Goal: Information Seeking & Learning: Learn about a topic

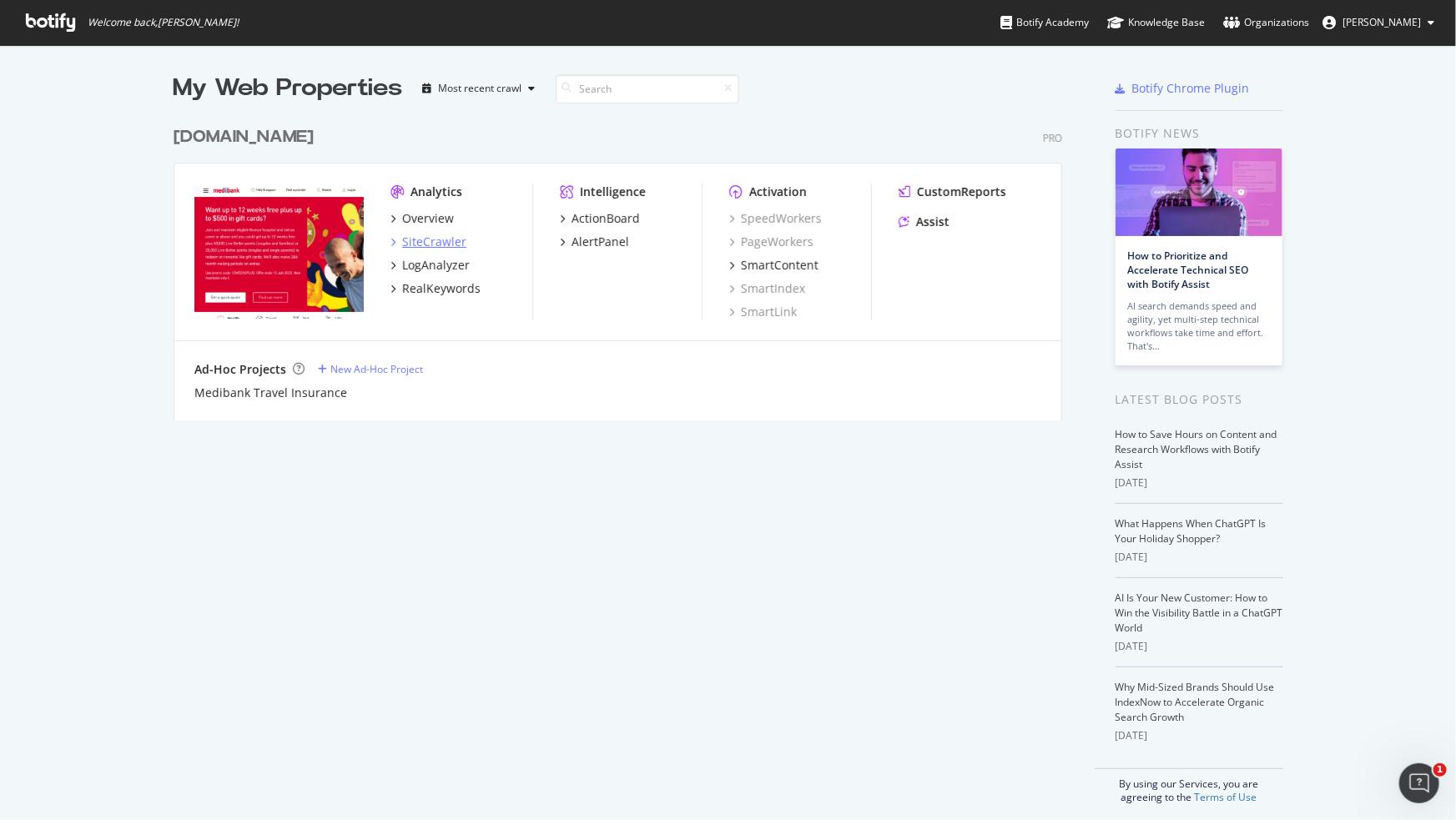
click at [428, 239] on div "SiteCrawler" at bounding box center [435, 242] width 65 height 17
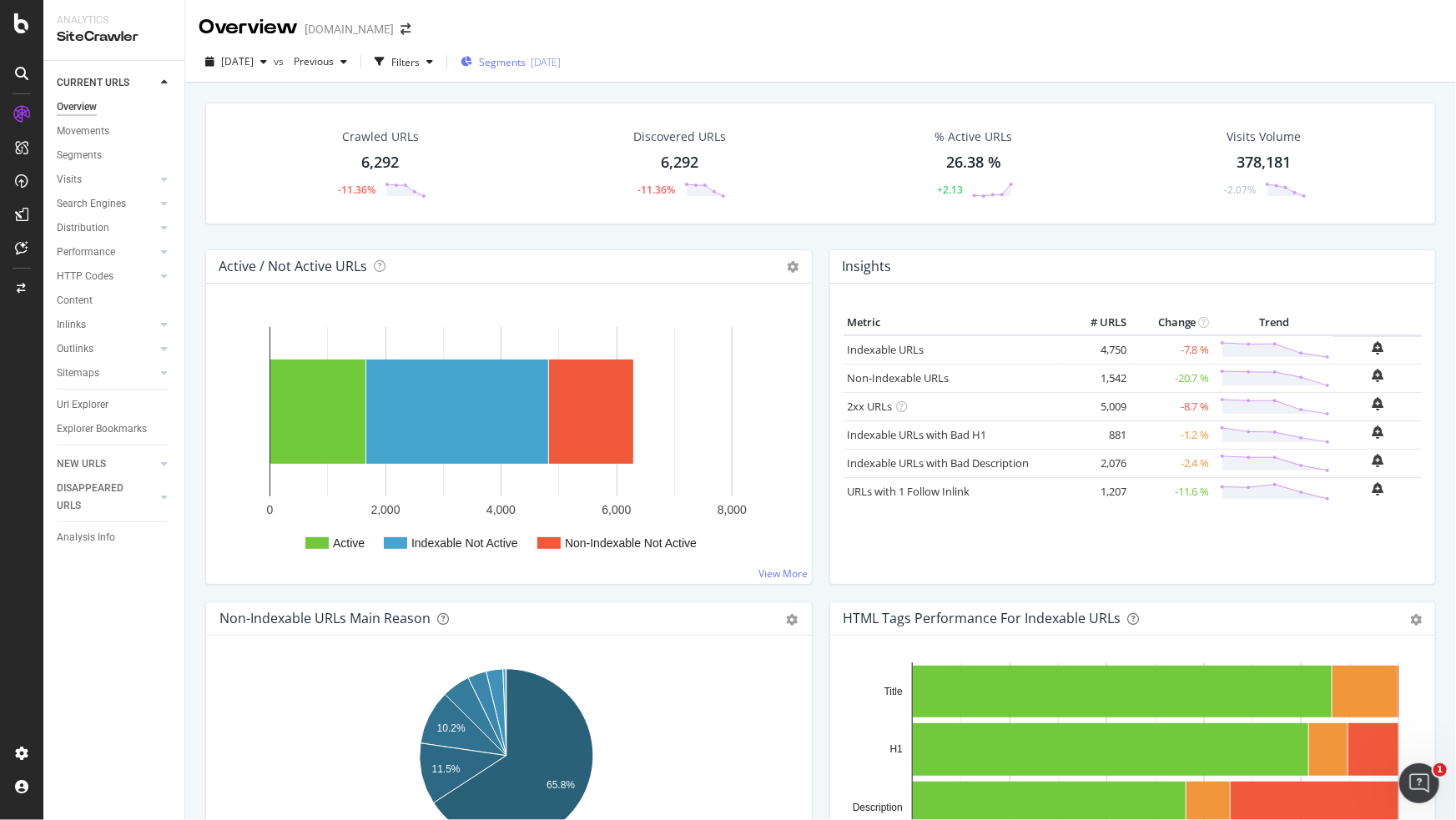
click at [525, 64] on span "Segments" at bounding box center [502, 62] width 47 height 14
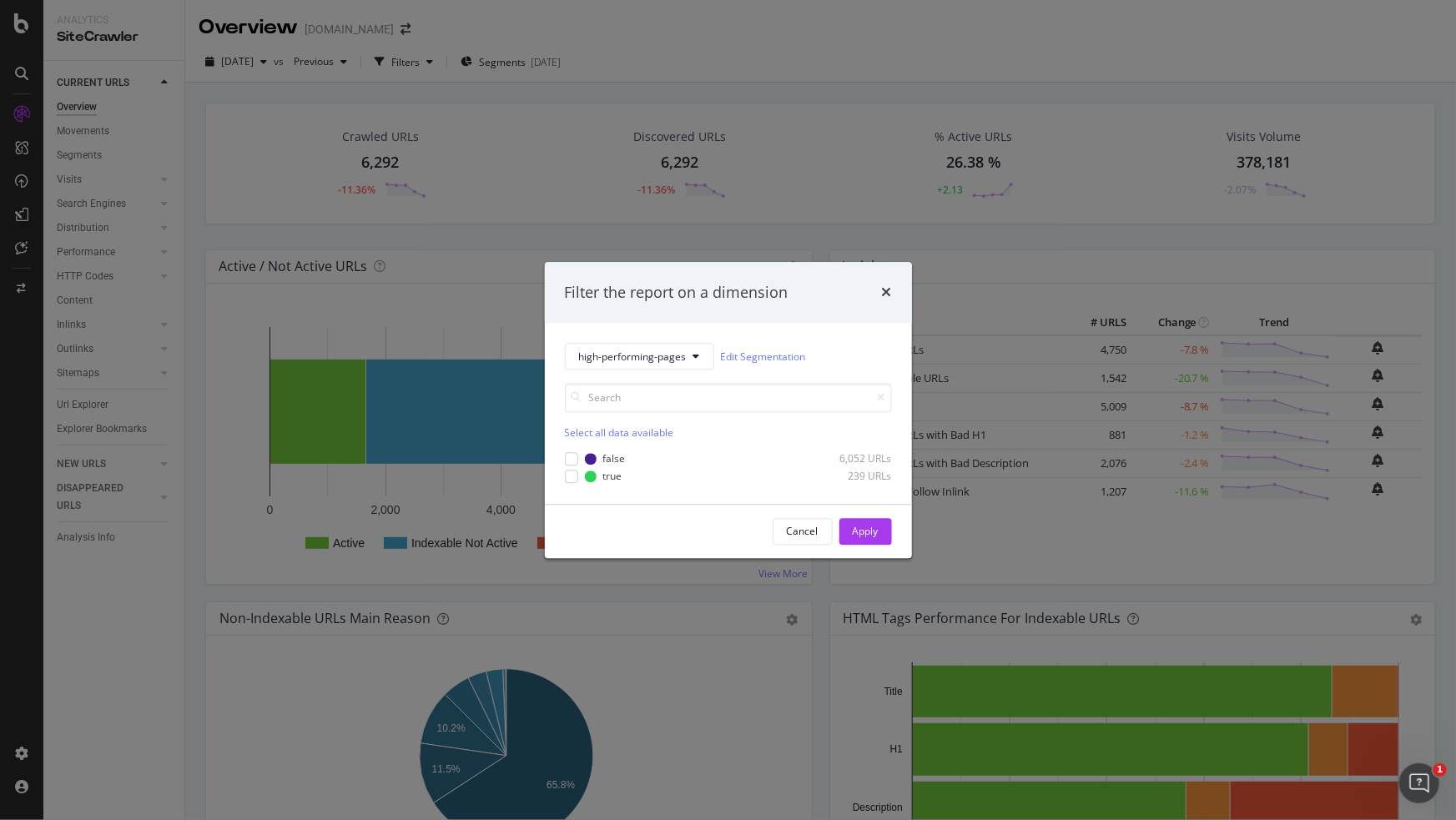
click at [613, 439] on div "Select all data available" at bounding box center [728, 434] width 327 height 14
click at [847, 536] on button "Apply" at bounding box center [866, 532] width 53 height 27
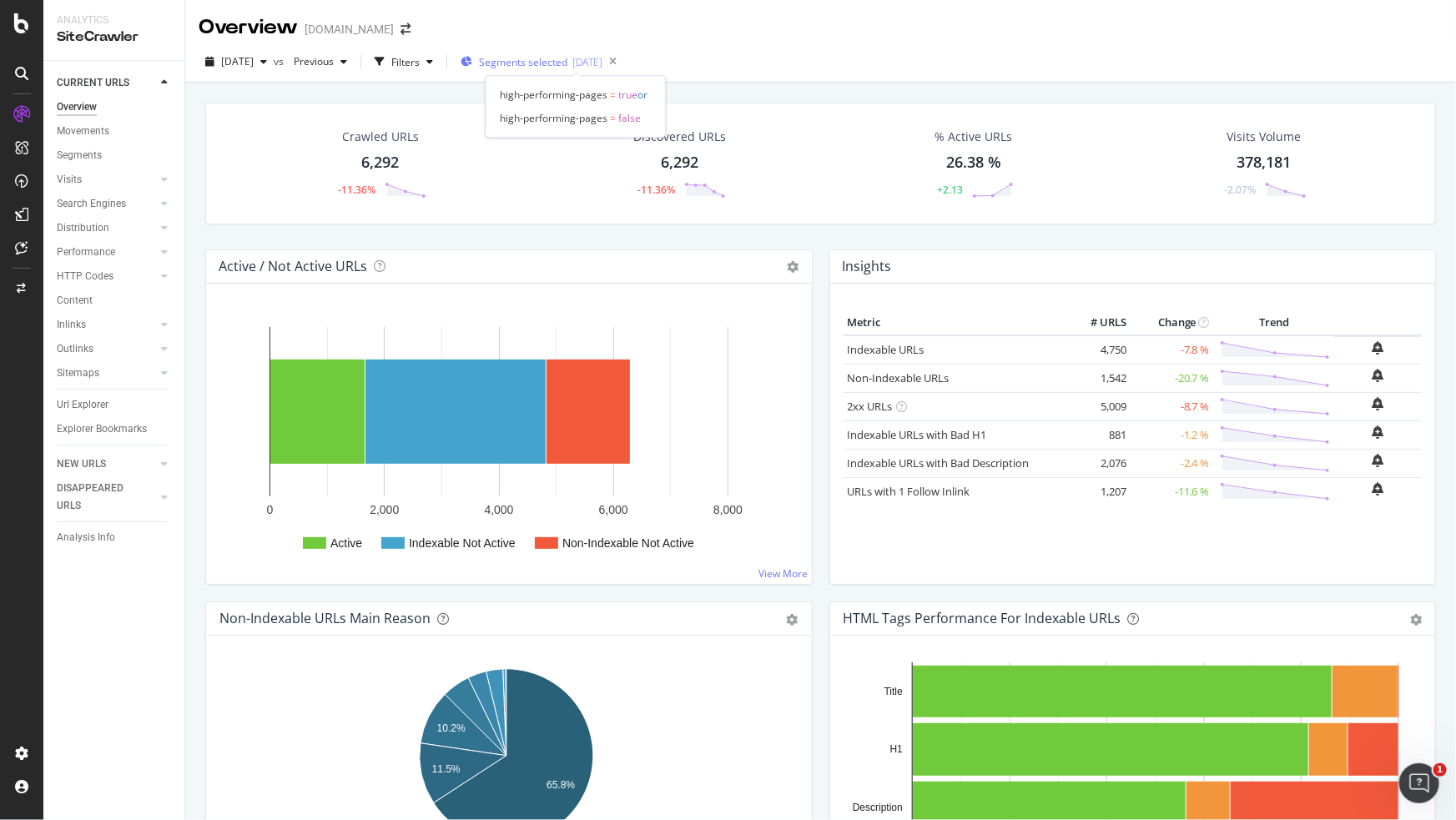
click at [536, 58] on span "Segments selected" at bounding box center [523, 62] width 88 height 14
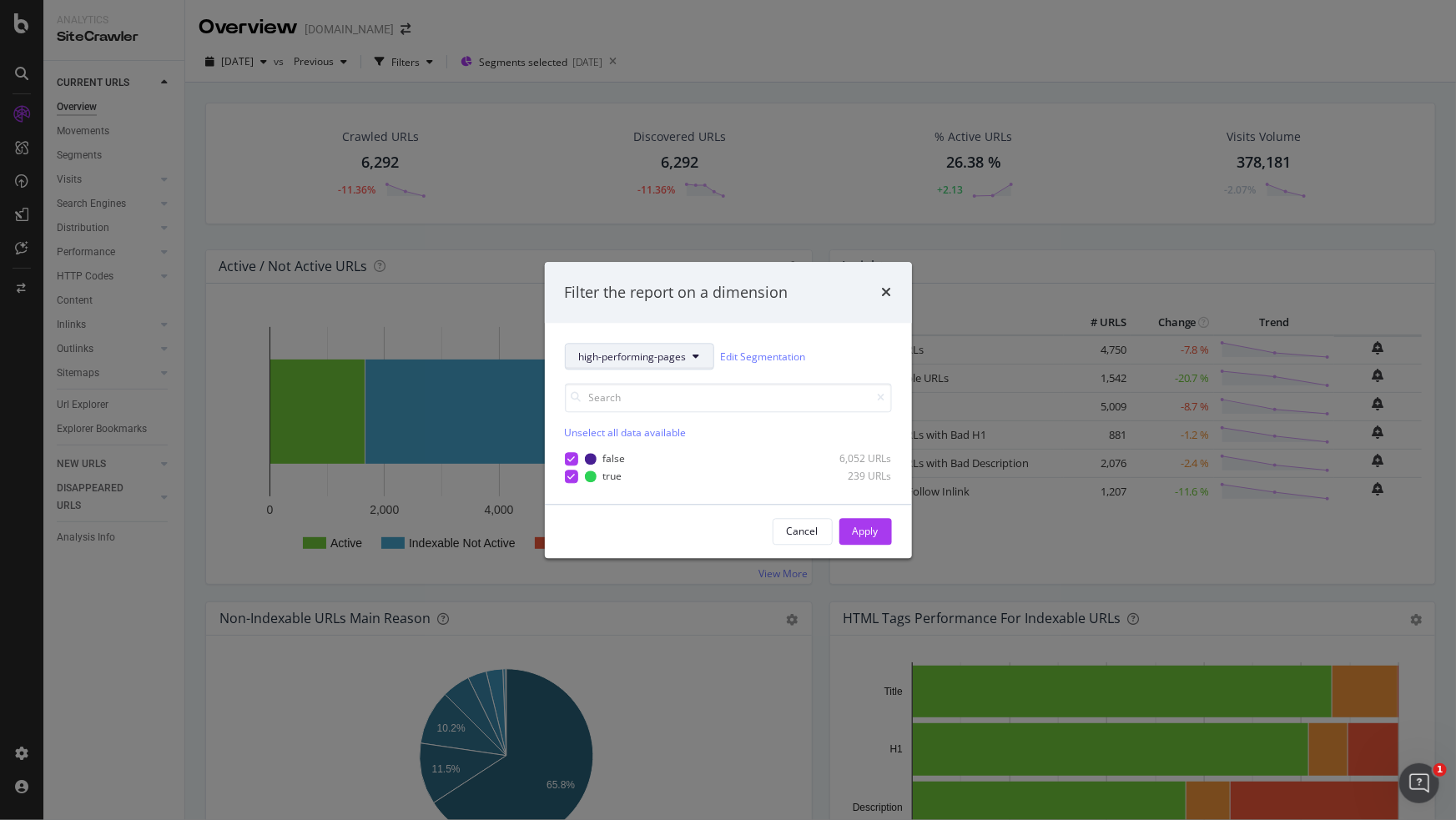
click at [707, 362] on button "high-performing-pages" at bounding box center [640, 357] width 149 height 27
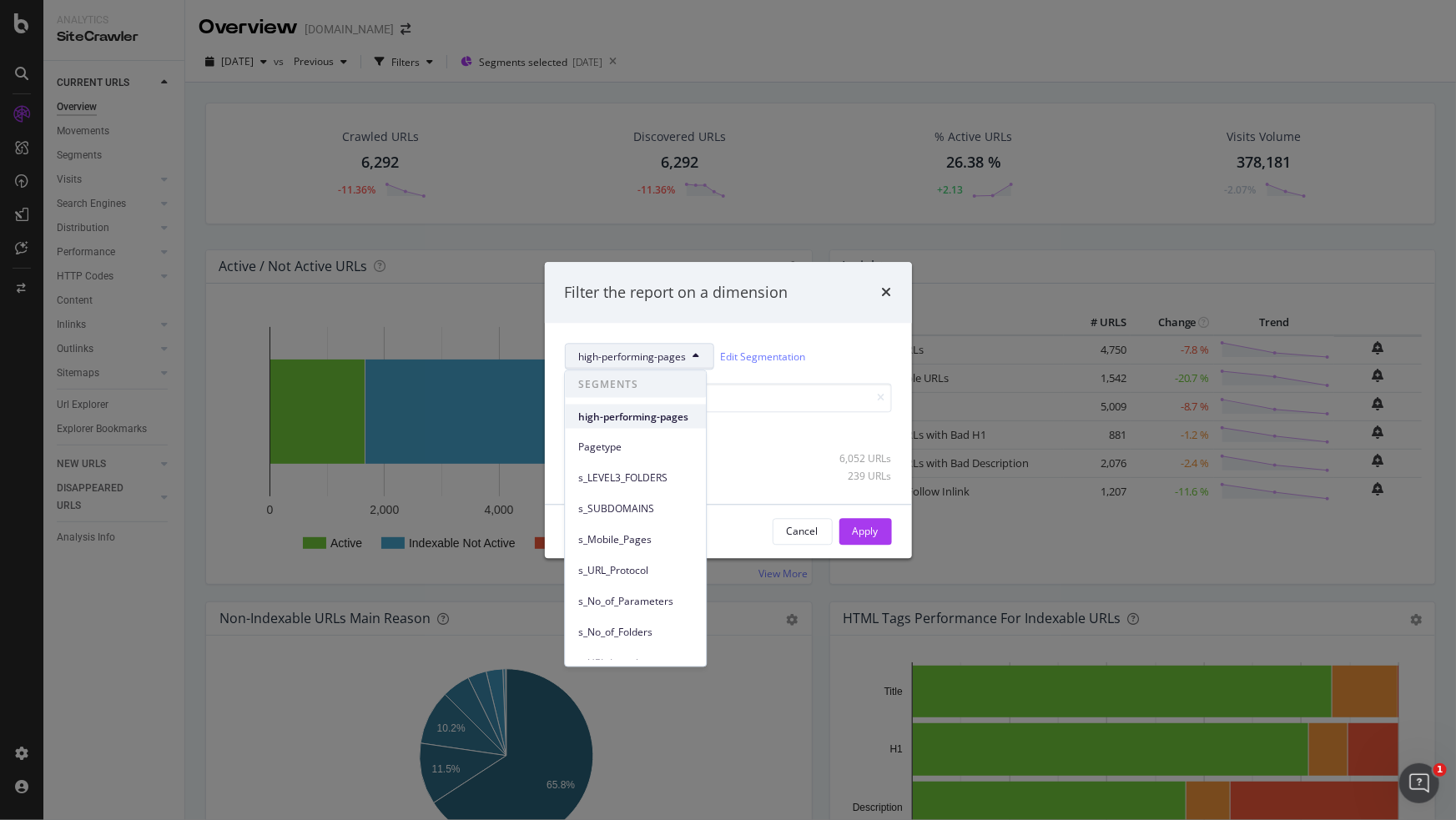
click at [685, 412] on span "high-performing-pages" at bounding box center [635, 416] width 114 height 15
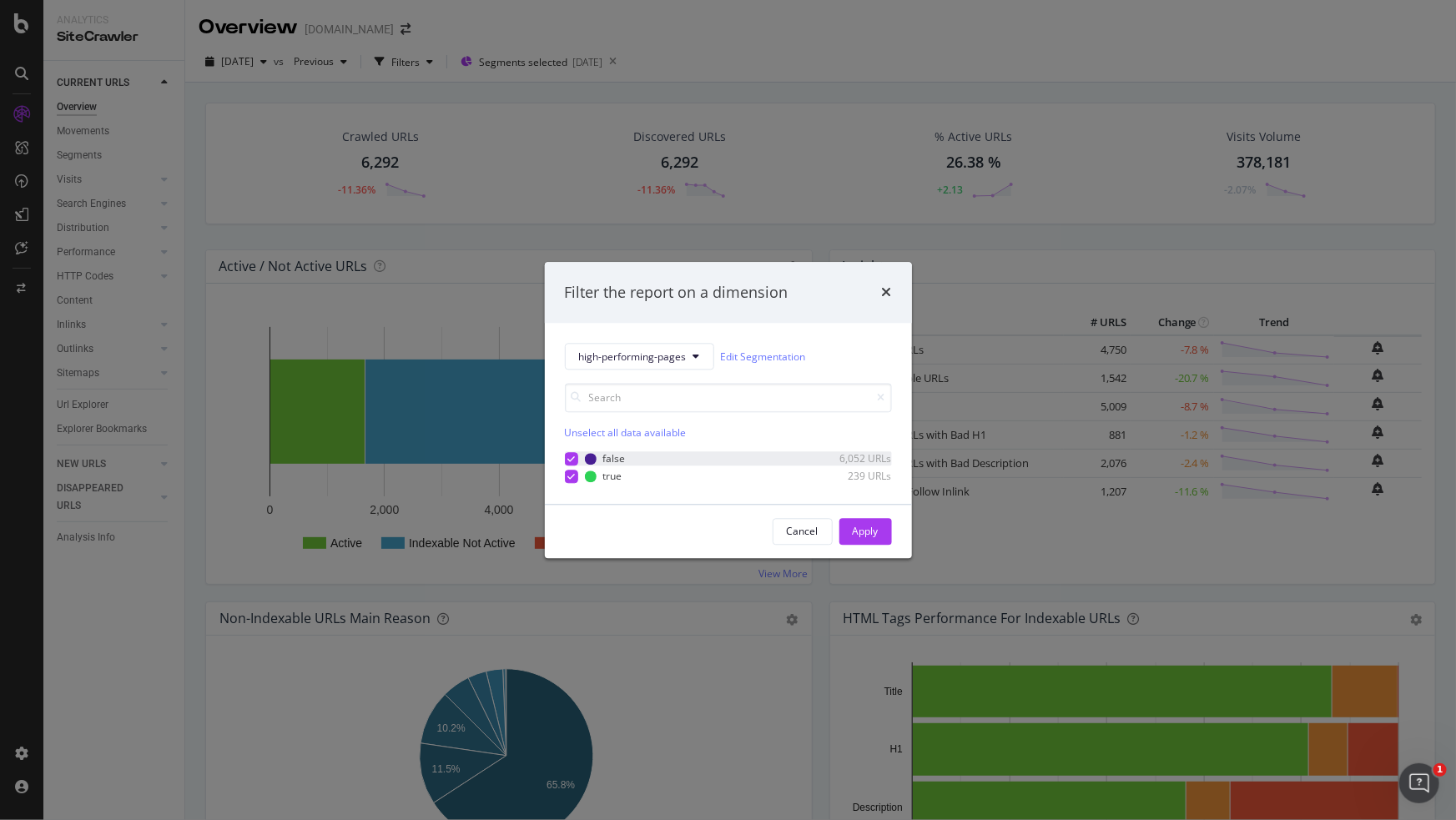
click at [575, 459] on div "modal" at bounding box center [571, 459] width 13 height 13
click at [875, 534] on div "Apply" at bounding box center [866, 532] width 26 height 14
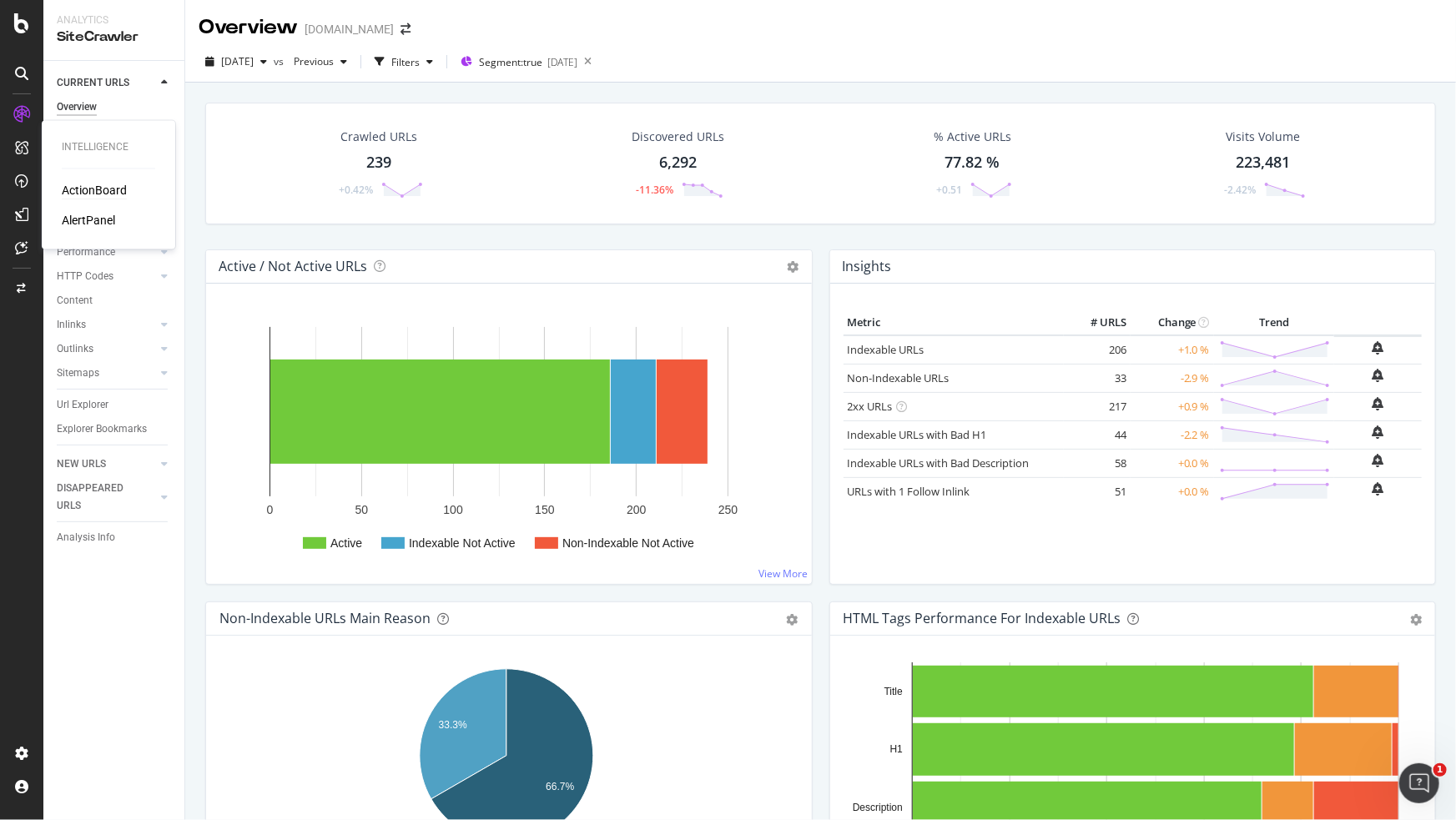
click at [122, 188] on div "ActionBoard" at bounding box center [94, 190] width 65 height 17
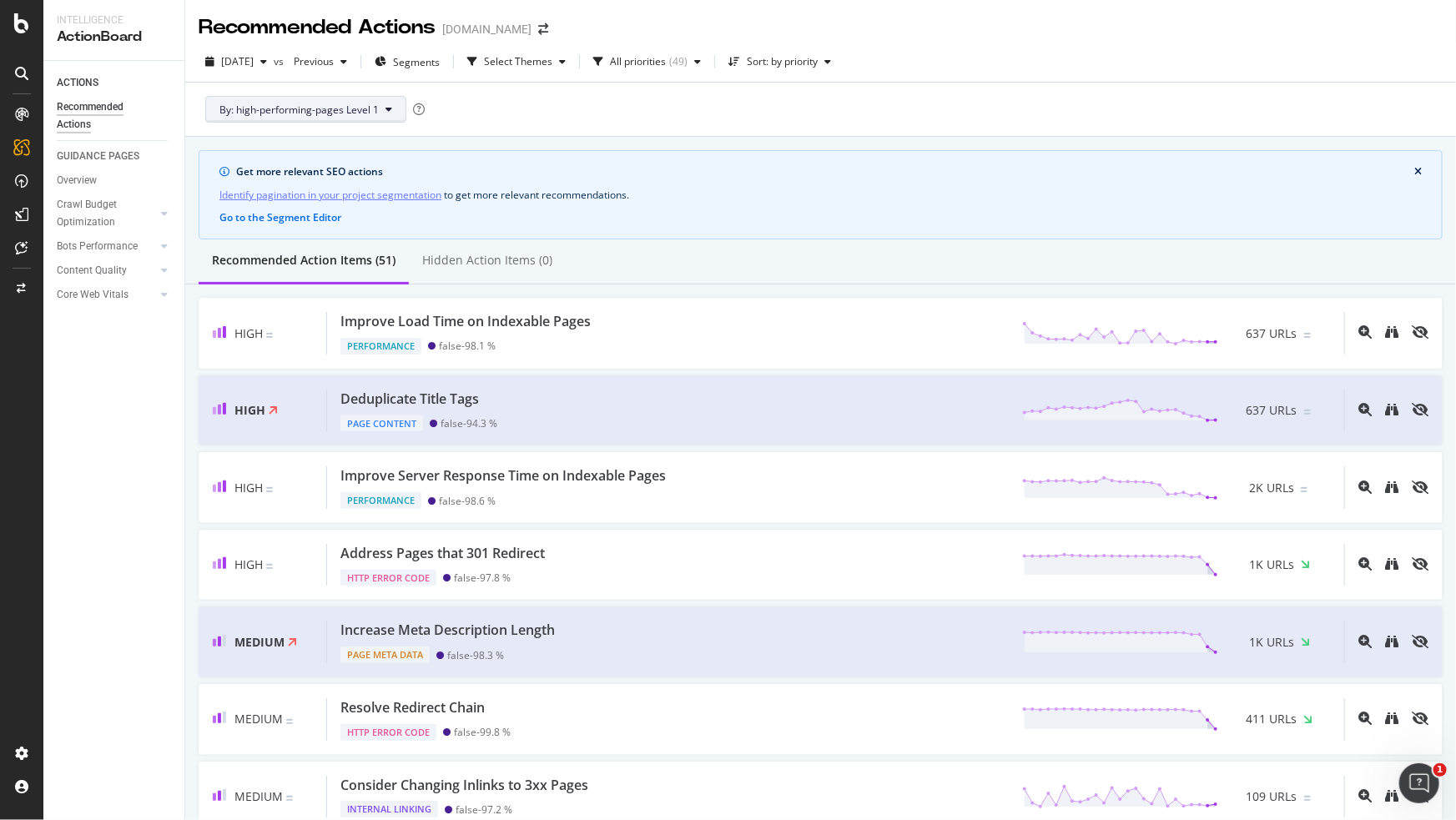
click at [395, 112] on button "By: high-performing-pages Level 1" at bounding box center [306, 110] width 201 height 27
click at [739, 118] on div "By: high-performing-pages Level 1" at bounding box center [820, 109] width 1244 height 53
click at [386, 109] on icon at bounding box center [388, 109] width 6 height 10
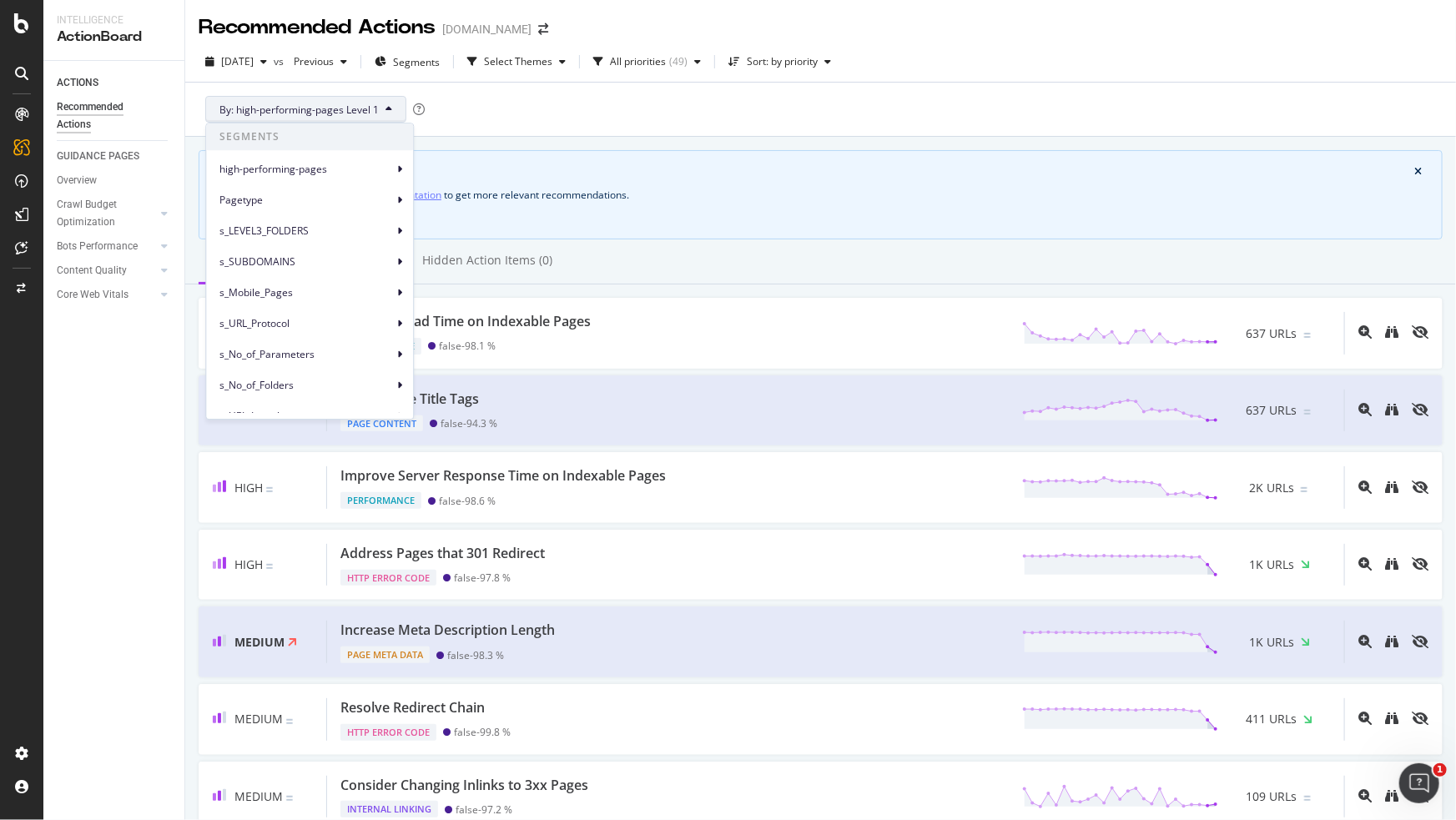
click at [847, 87] on div "By: high-performing-pages Level 1" at bounding box center [820, 109] width 1244 height 53
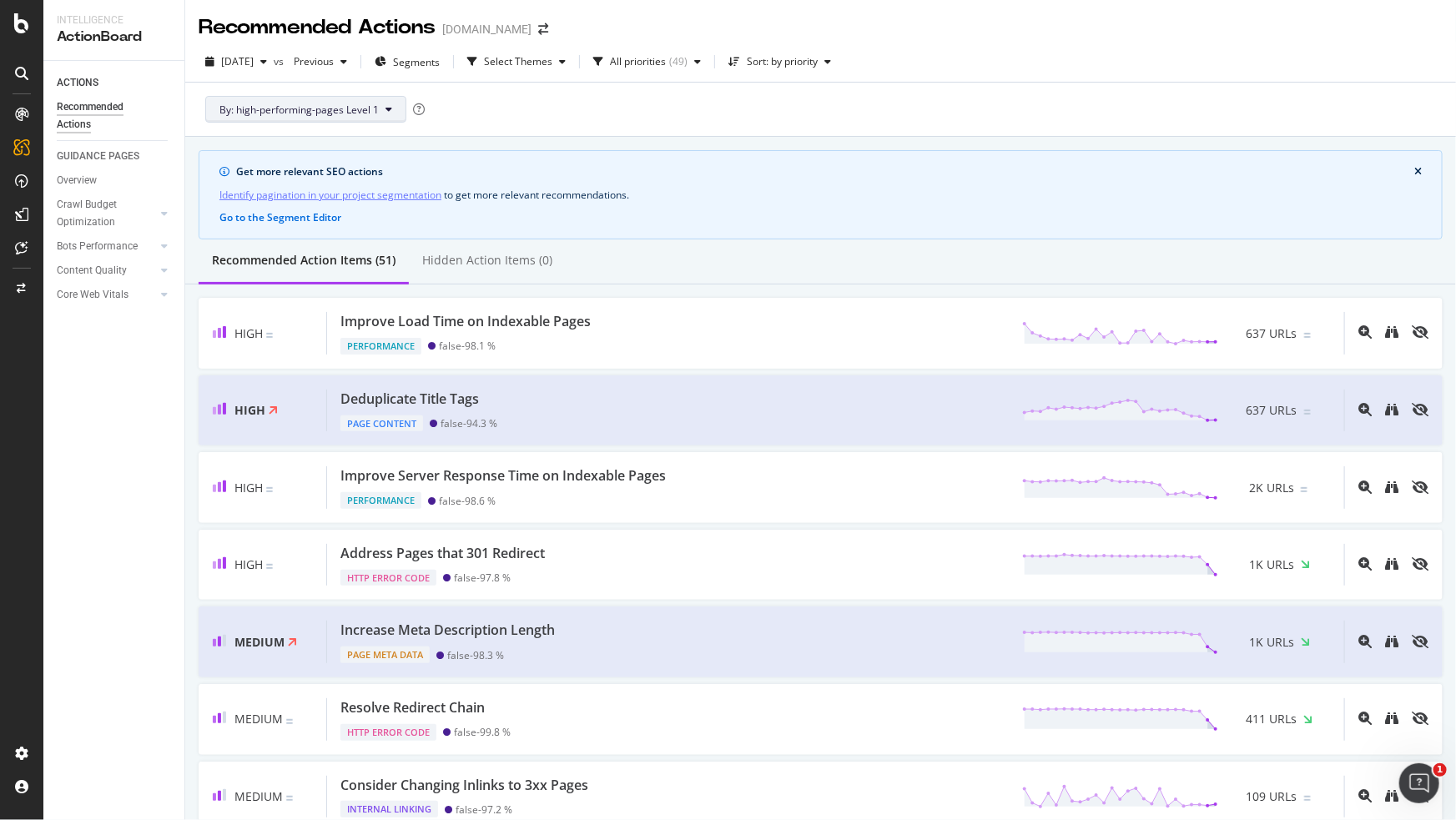
click at [397, 105] on button "By: high-performing-pages Level 1" at bounding box center [306, 110] width 201 height 27
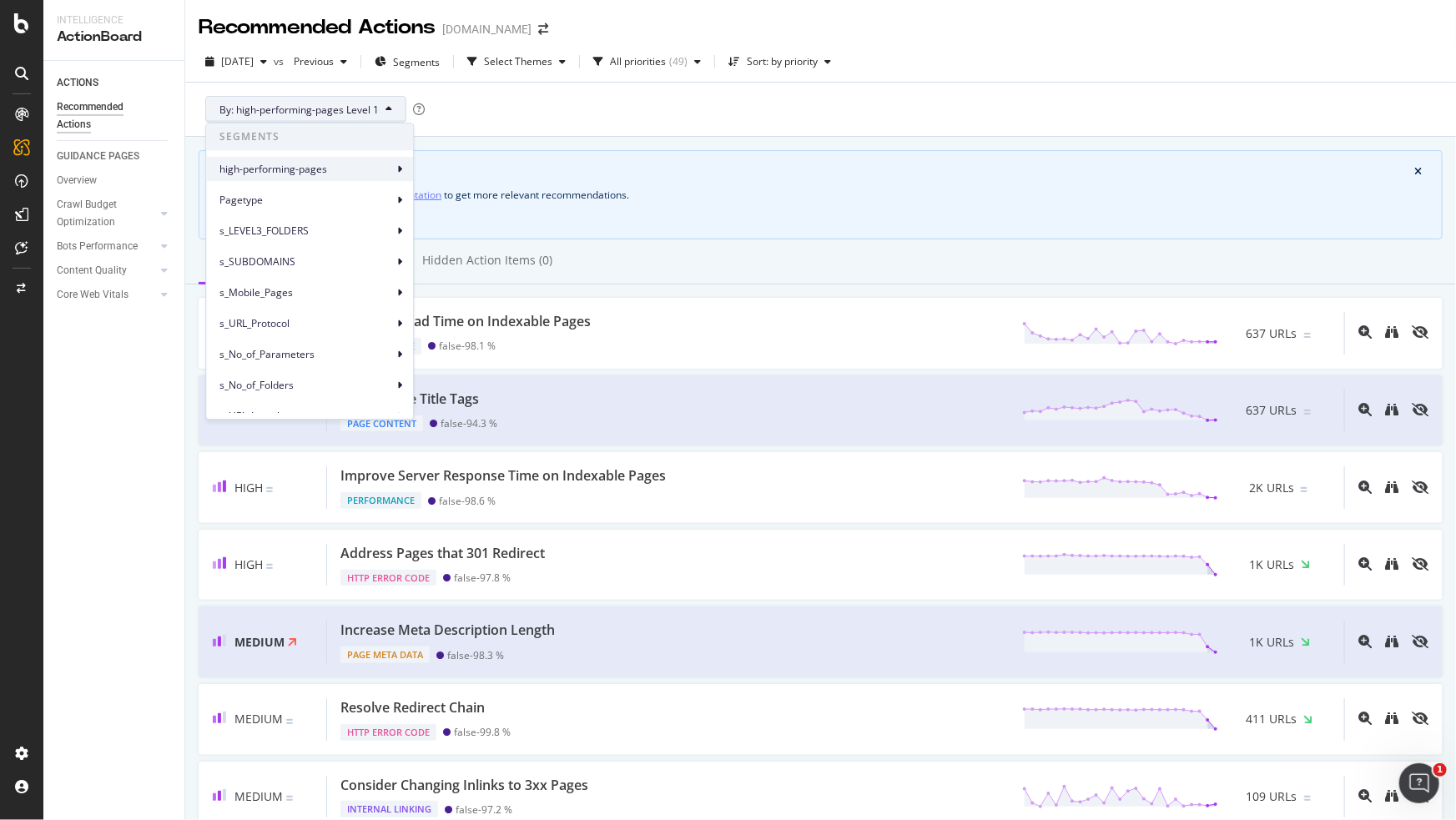
click at [380, 170] on span "high-performing-pages" at bounding box center [305, 169] width 173 height 15
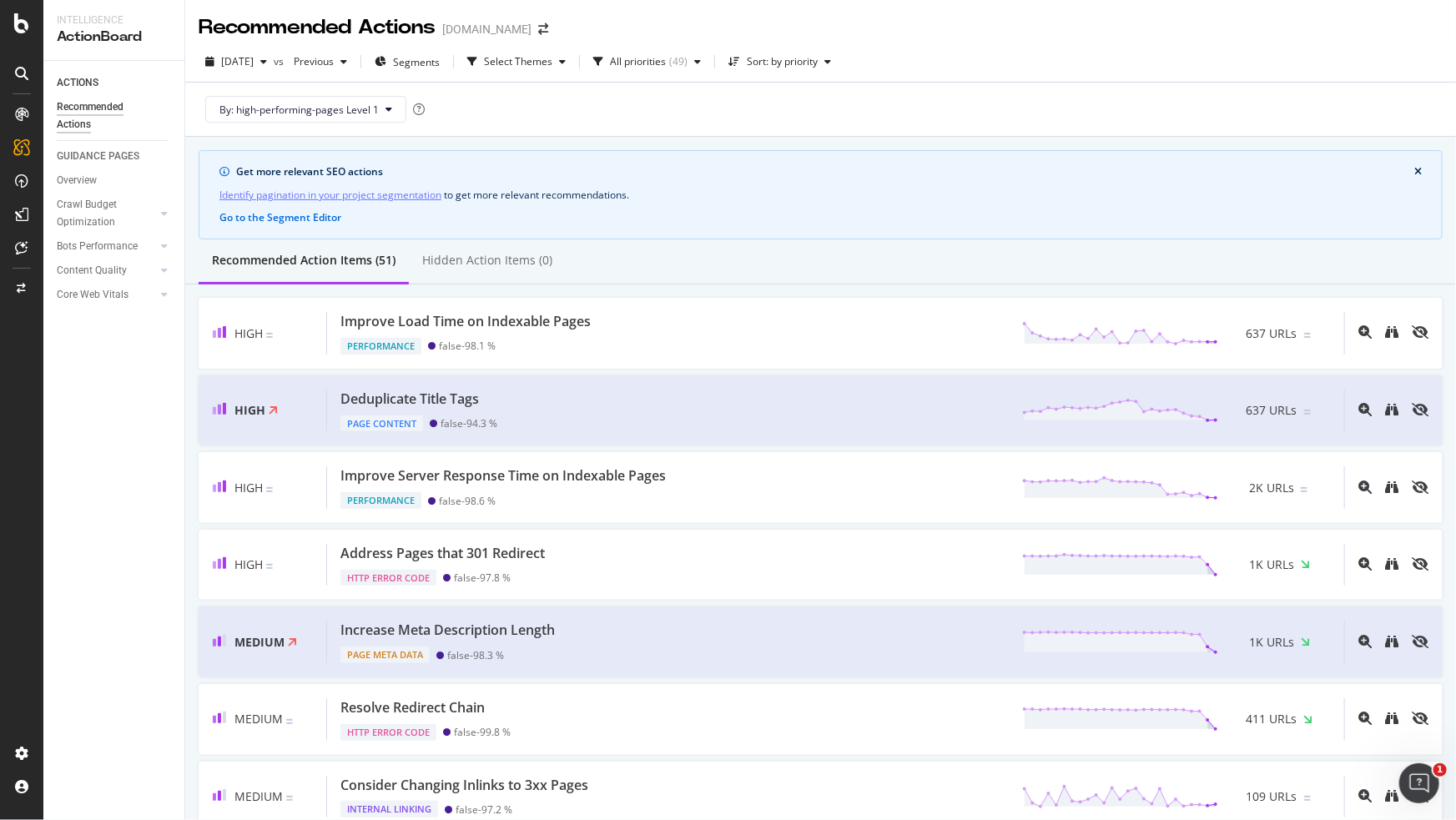
click at [314, 218] on button "Go to the Segment Editor" at bounding box center [280, 217] width 122 height 15
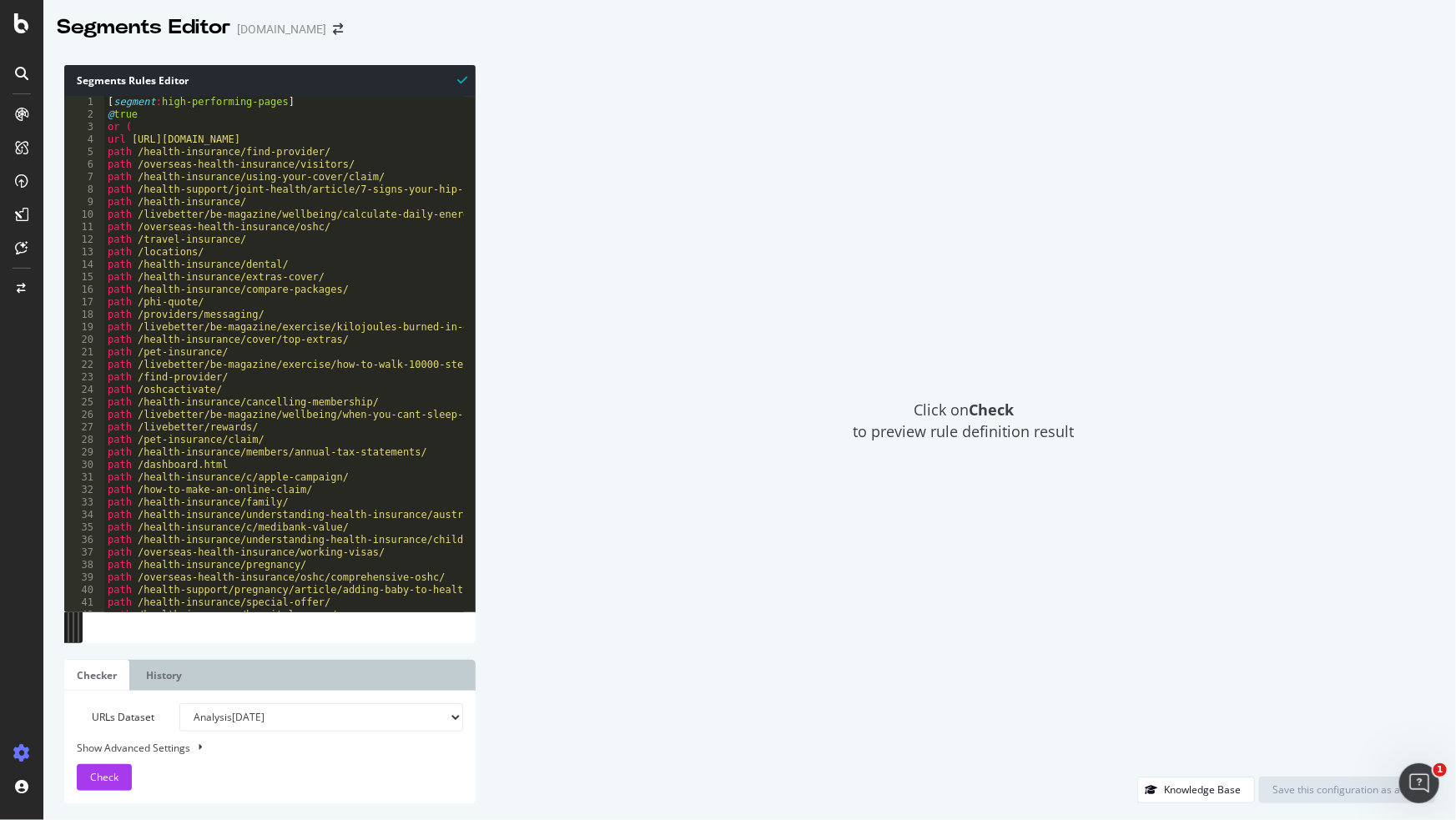
click at [999, 5] on div "Segments Editor Medibank.com.au" at bounding box center [749, 21] width 1413 height 41
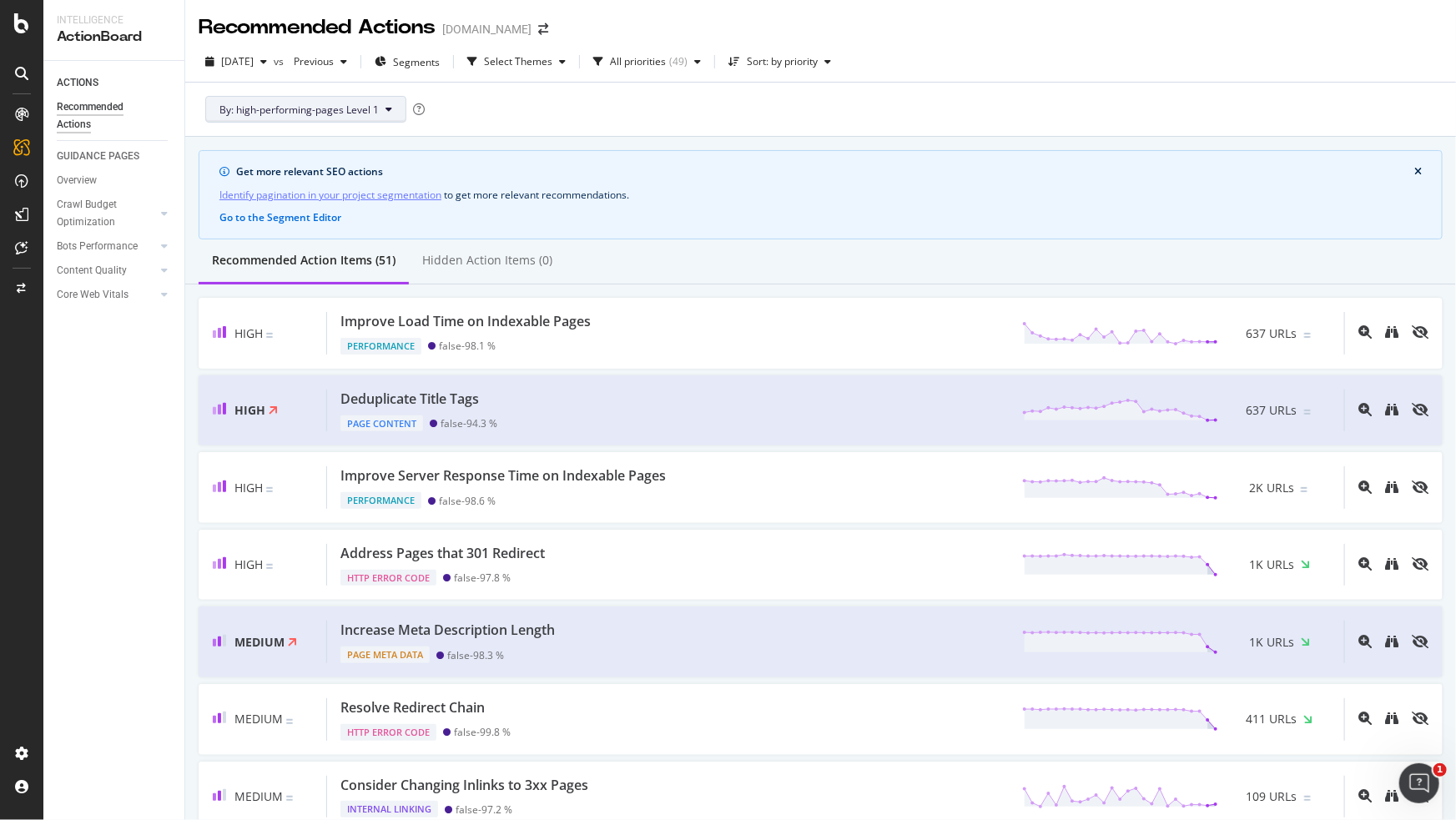
click at [386, 101] on button "By: high-performing-pages Level 1" at bounding box center [306, 110] width 201 height 27
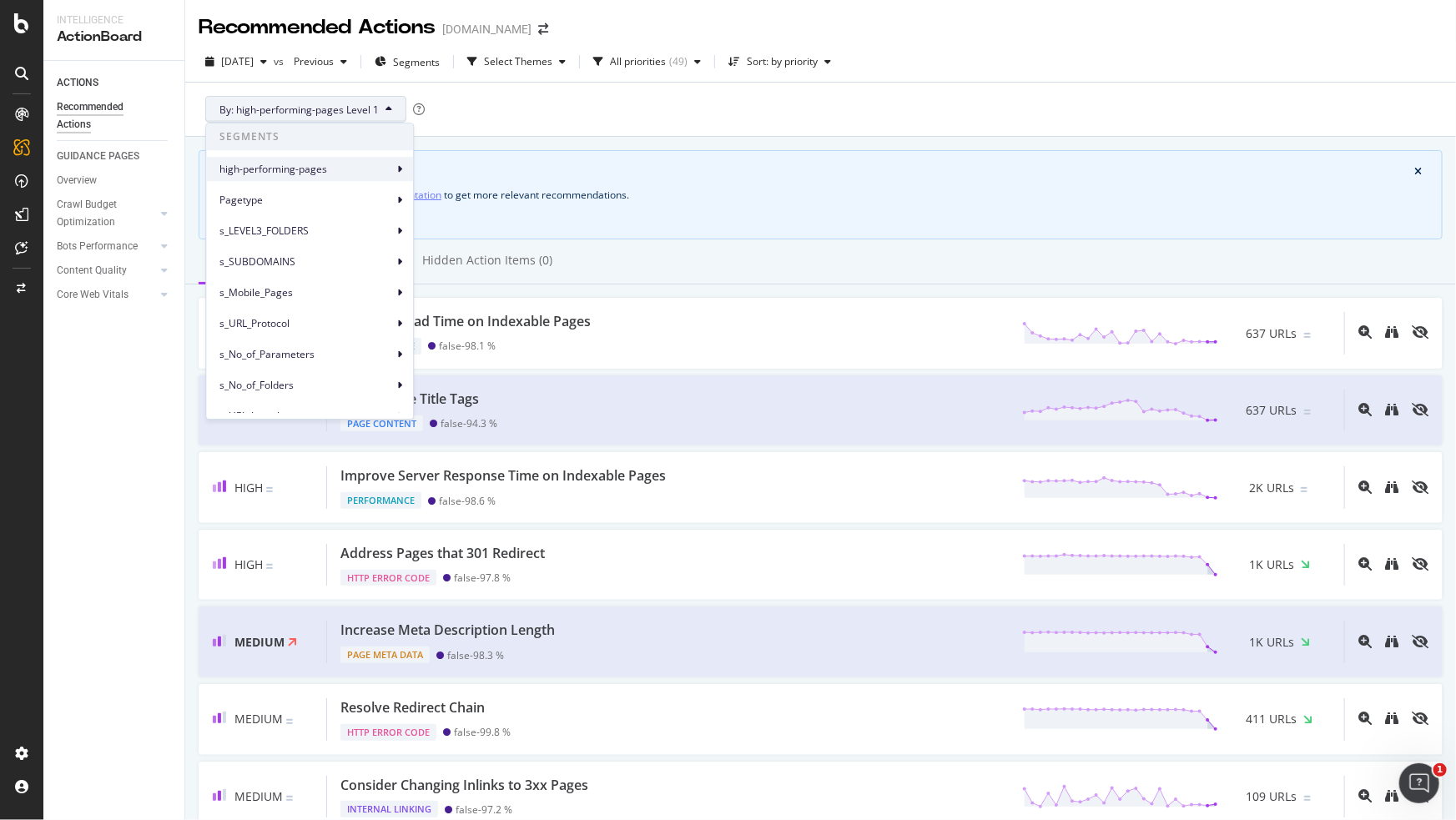
click at [384, 166] on span "high-performing-pages" at bounding box center [305, 169] width 173 height 15
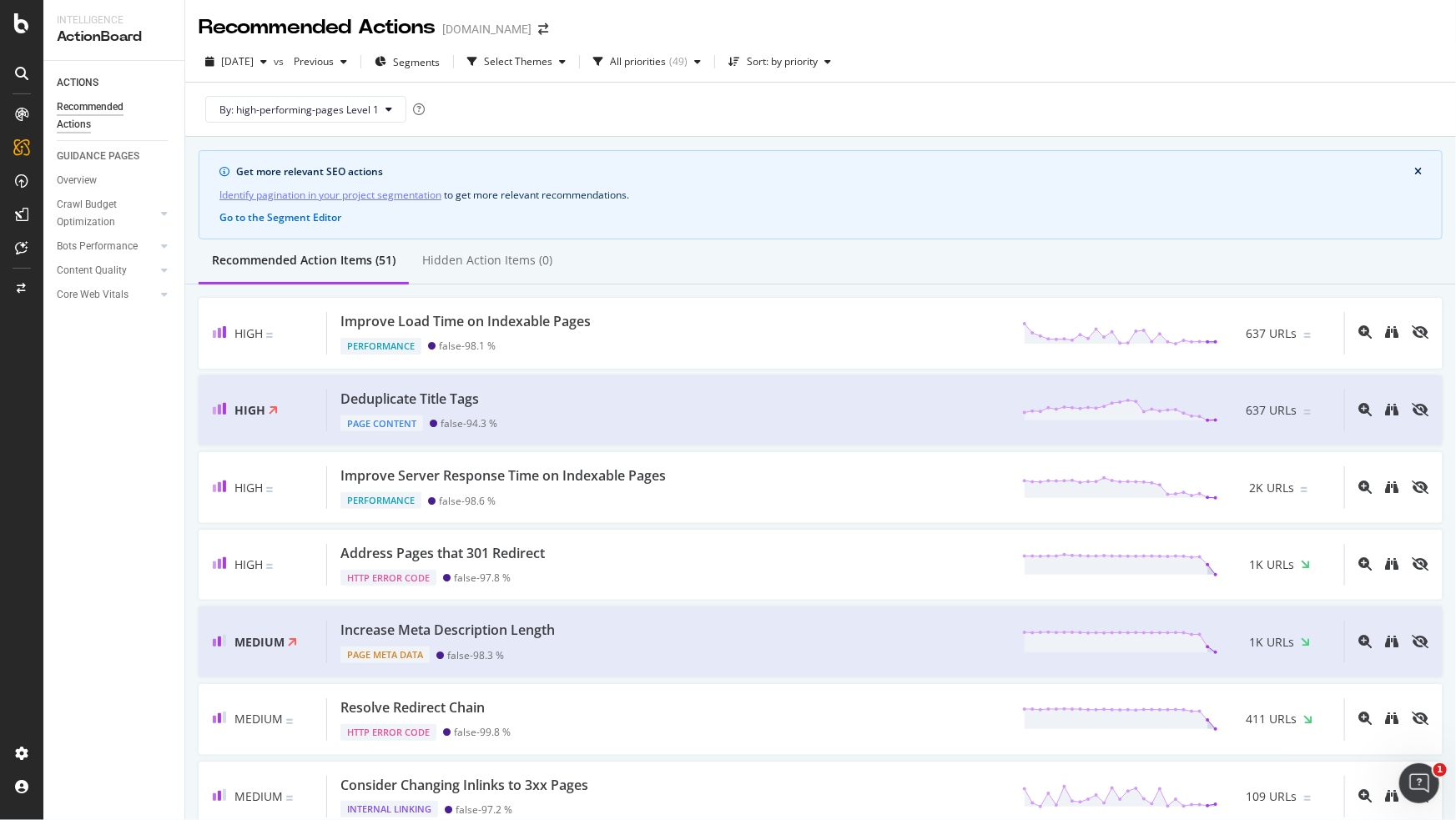
click at [763, 105] on div "By: high-performing-pages Level 1" at bounding box center [820, 109] width 1244 height 53
click at [433, 22] on div "Recommended Actions" at bounding box center [317, 28] width 237 height 29
click at [440, 65] on span "Segments" at bounding box center [417, 62] width 47 height 14
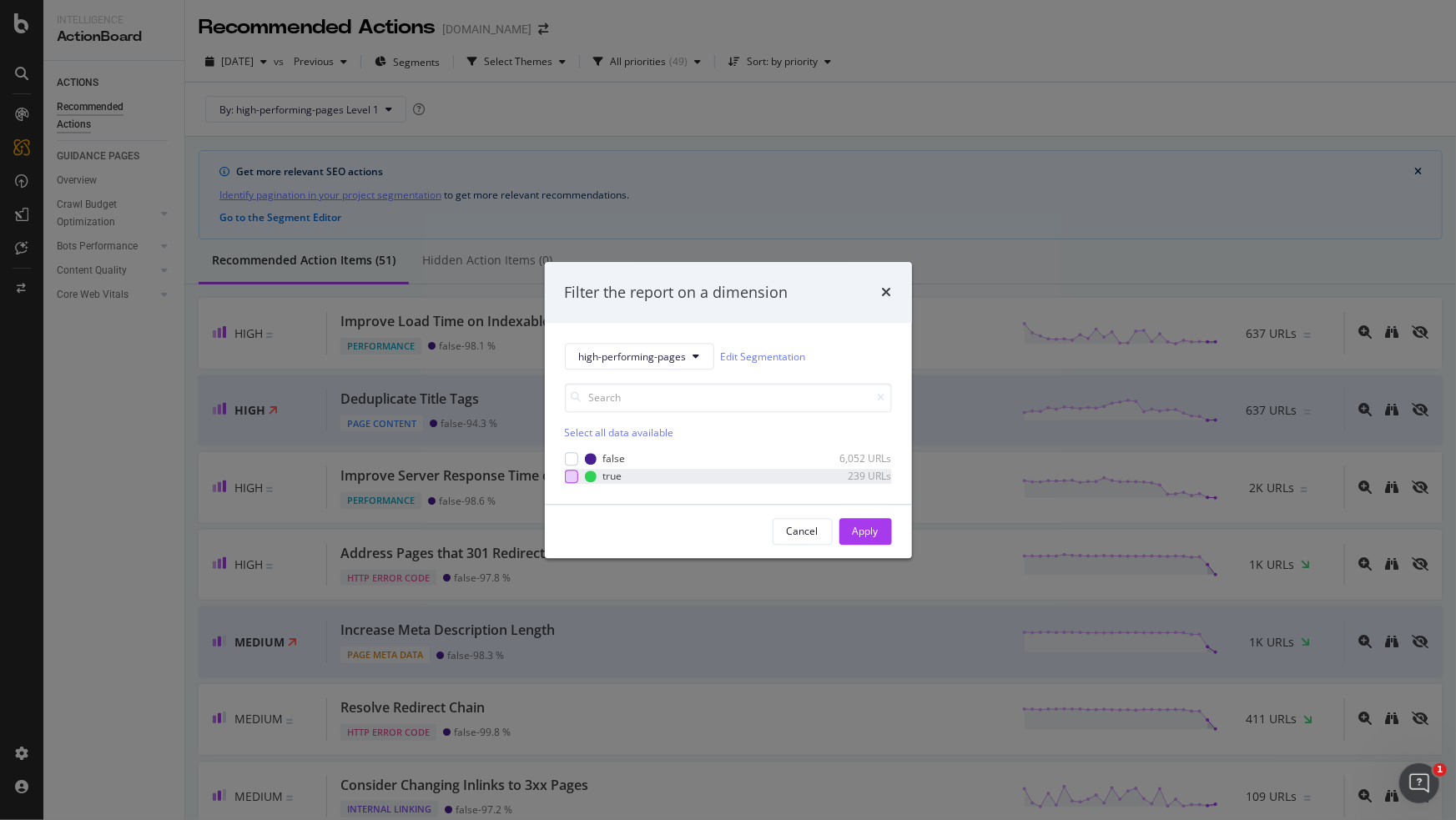
click at [570, 481] on div "modal" at bounding box center [571, 476] width 13 height 13
click at [865, 536] on div "Apply" at bounding box center [866, 532] width 26 height 14
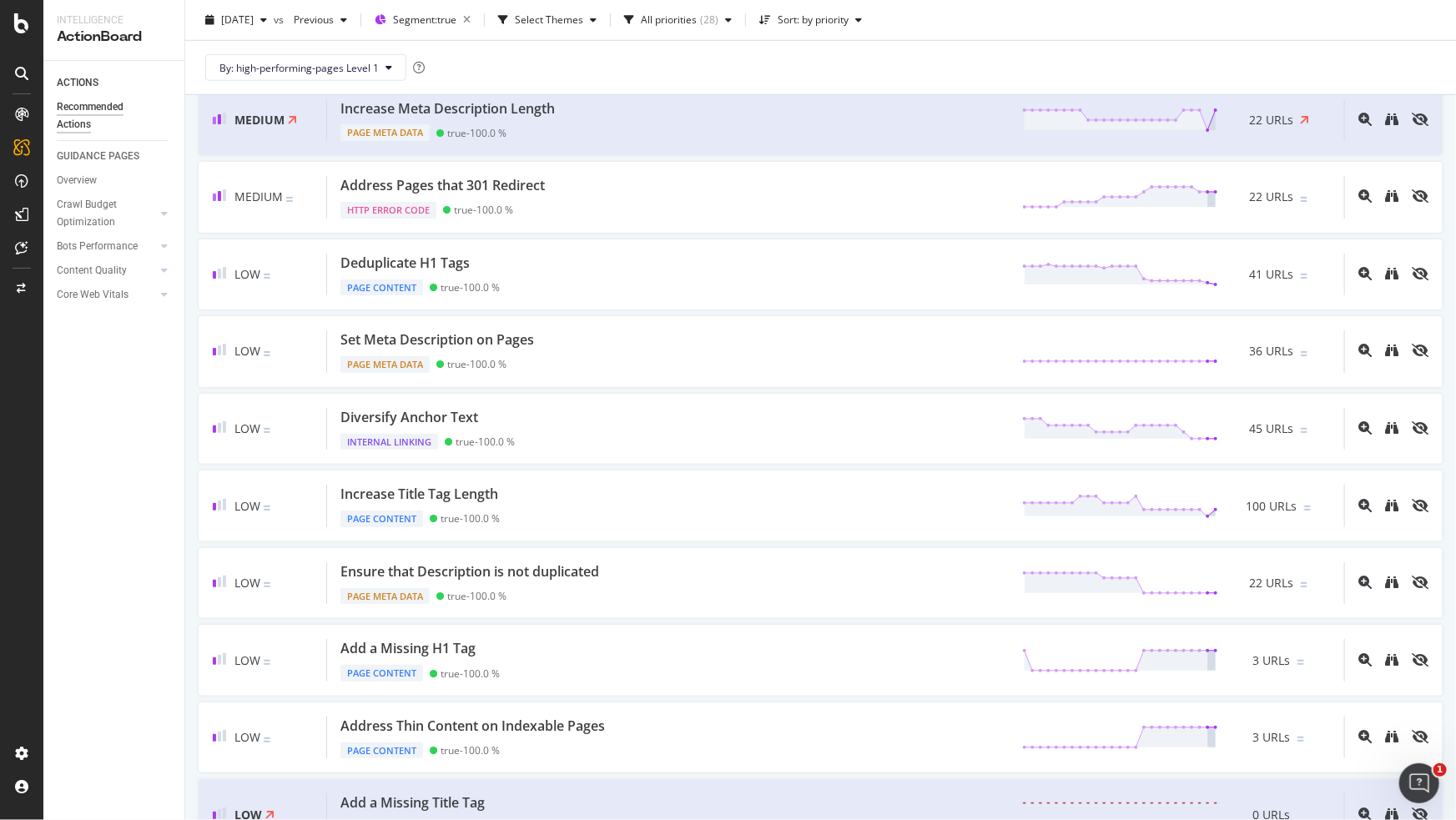
scroll to position [720, 0]
